Goal: Transaction & Acquisition: Book appointment/travel/reservation

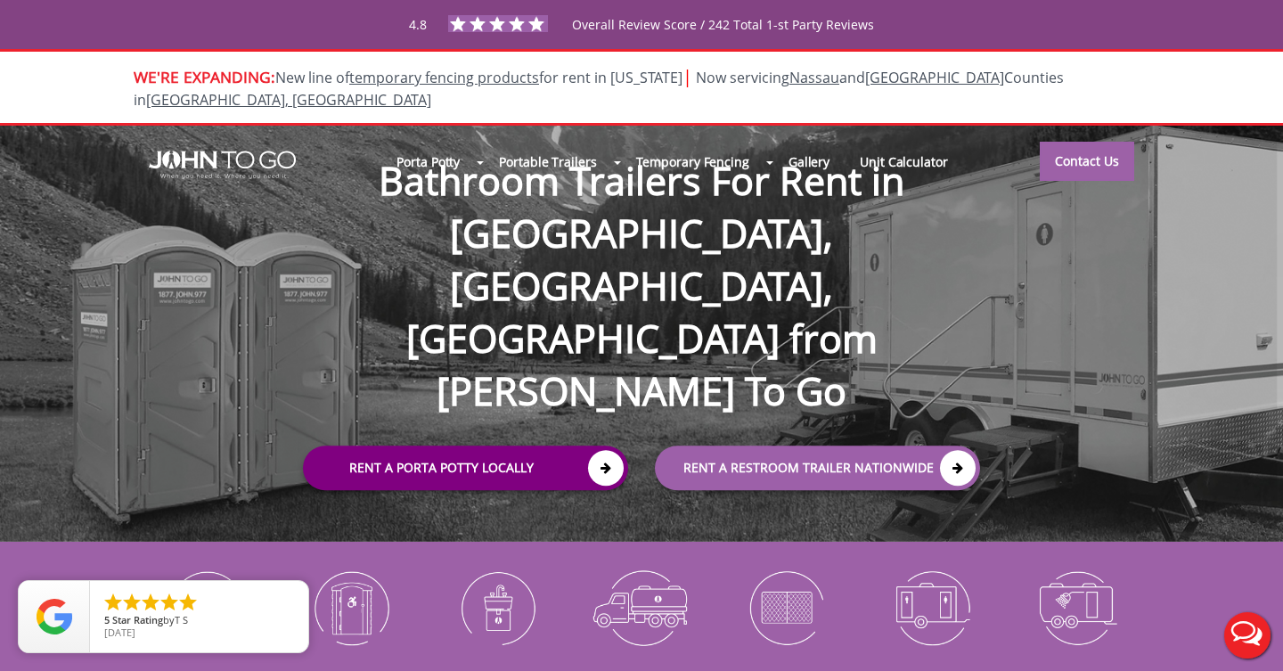
click at [551, 446] on link "Rent a Porta Potty Locally" at bounding box center [465, 468] width 325 height 45
click at [597, 451] on icon at bounding box center [606, 469] width 36 height 36
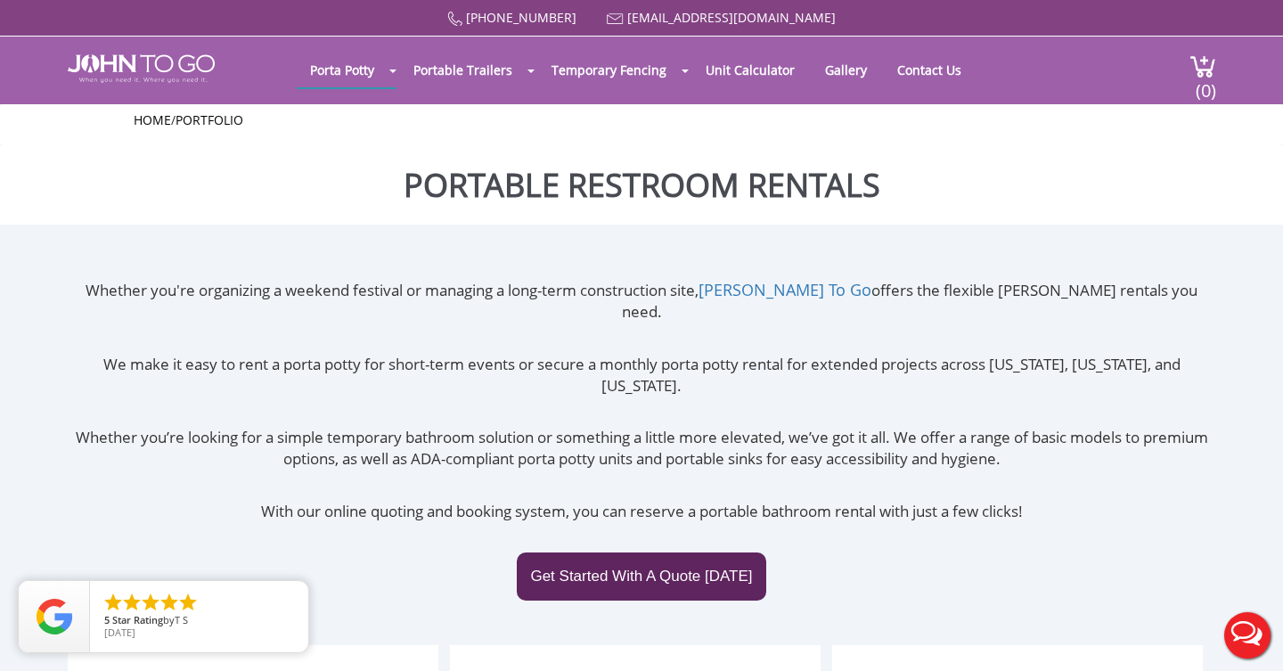
click at [599, 552] on link "Get Started With A Quote [DATE]" at bounding box center [641, 576] width 249 height 48
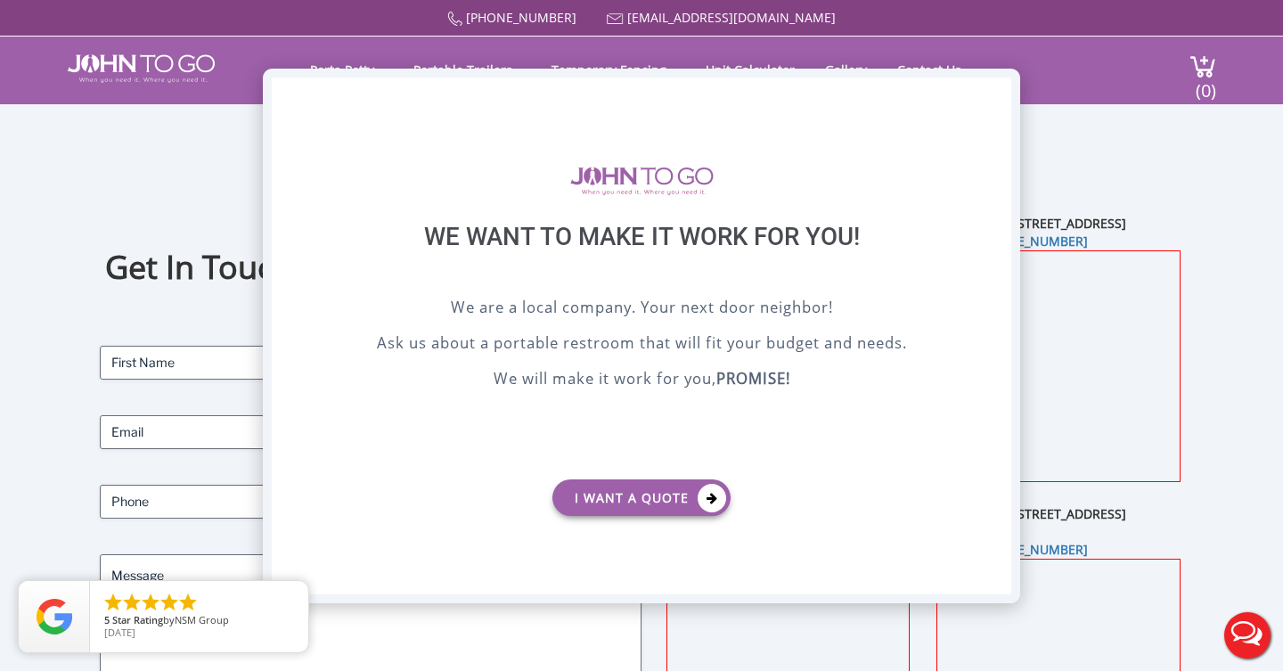
click at [997, 90] on div "X" at bounding box center [998, 93] width 28 height 30
